Goal: Navigation & Orientation: Find specific page/section

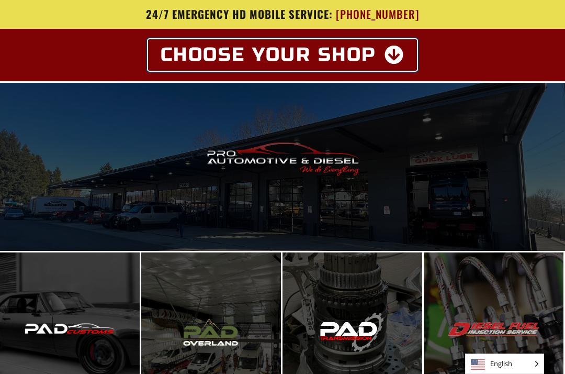
click at [396, 54] on icon at bounding box center [395, 55] width 20 height 19
click at [391, 52] on icon at bounding box center [395, 55] width 20 height 19
click at [405, 55] on icon at bounding box center [395, 55] width 20 height 19
click at [393, 61] on icon at bounding box center [395, 55] width 20 height 19
click at [402, 49] on icon at bounding box center [395, 55] width 20 height 19
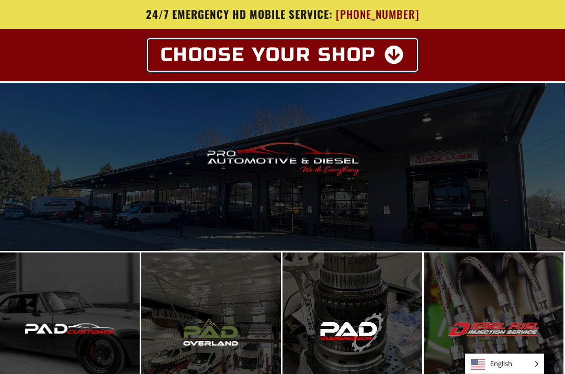
click at [402, 48] on icon at bounding box center [395, 55] width 20 height 19
click at [402, 50] on icon at bounding box center [395, 55] width 20 height 19
click at [401, 53] on icon at bounding box center [395, 55] width 20 height 19
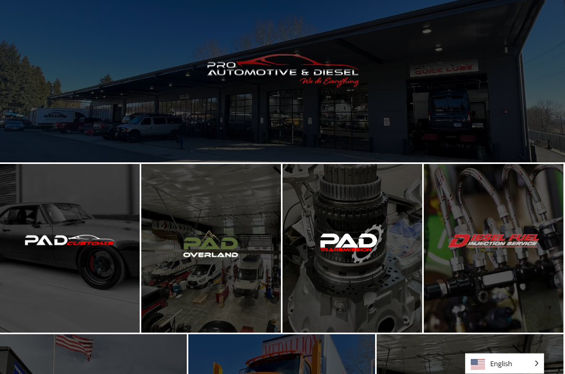
click at [336, 86] on span "Enter Pro Automotive & Diesel" at bounding box center [283, 78] width 164 height 21
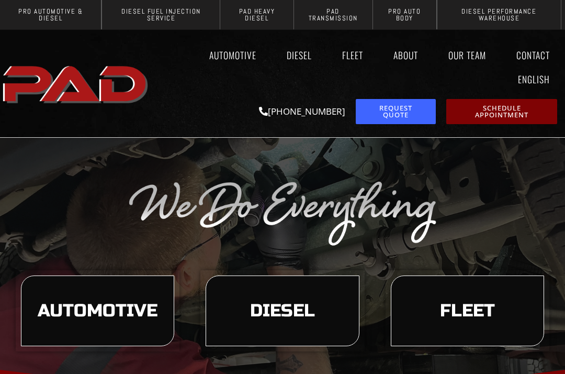
scroll to position [5, 0]
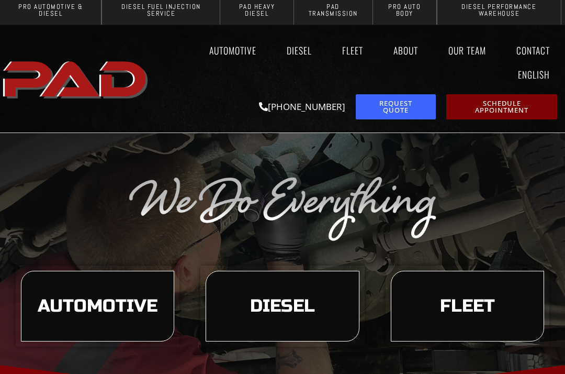
click at [81, 305] on span "Automotive" at bounding box center [98, 306] width 120 height 18
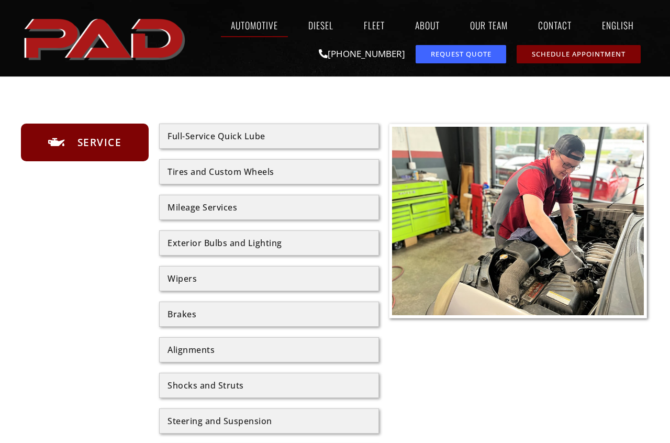
scroll to position [469, 0]
click at [266, 172] on div "Tires and Custom Wheels" at bounding box center [269, 171] width 203 height 8
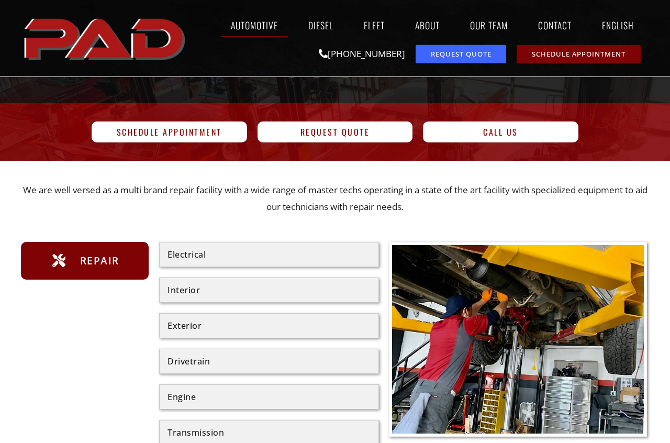
scroll to position [0, 0]
